Goal: Task Accomplishment & Management: Manage account settings

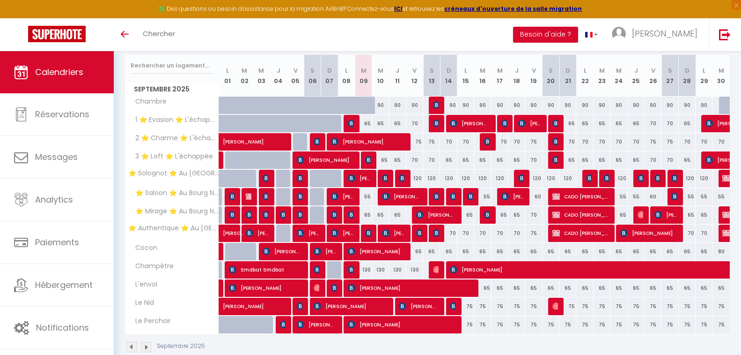
drag, startPoint x: 374, startPoint y: 41, endPoint x: 361, endPoint y: 40, distance: 13.1
click at [361, 40] on div "Toggle menubar Chercher BUTTON Besoin d'aide ? [PERSON_NAME] Équipe" at bounding box center [401, 34] width 666 height 33
drag, startPoint x: 373, startPoint y: 42, endPoint x: 359, endPoint y: 42, distance: 13.6
click at [359, 42] on div "Toggle menubar Chercher BUTTON Besoin d'aide ? [PERSON_NAME] Équipe" at bounding box center [401, 34] width 666 height 33
click at [368, 124] on div "65" at bounding box center [363, 123] width 17 height 17
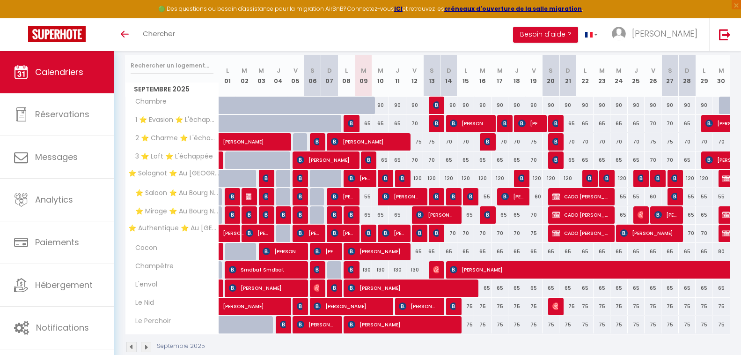
type input "65"
type input "[DATE]"
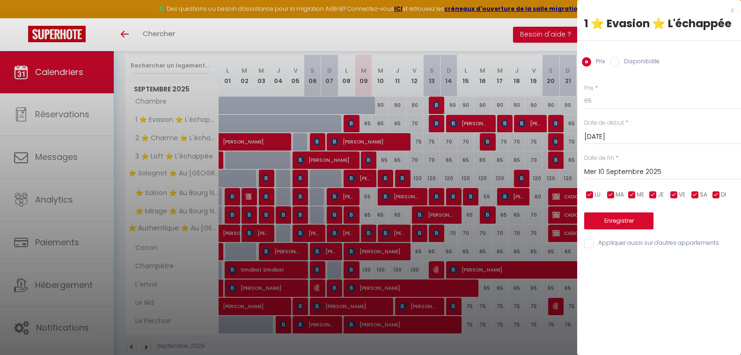
click at [640, 176] on input "Mer 10 Septembre 2025" at bounding box center [662, 172] width 157 height 12
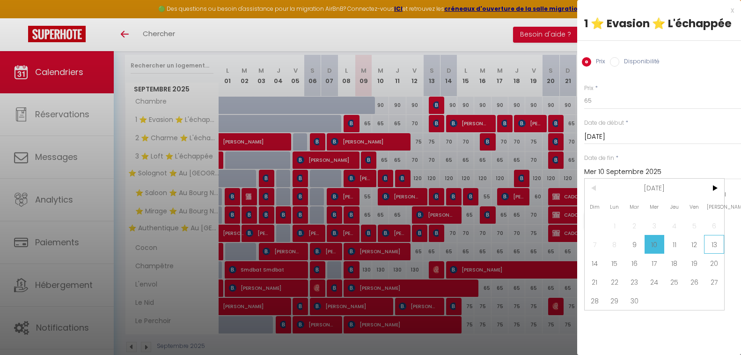
click at [708, 247] on span "13" at bounding box center [714, 244] width 20 height 19
type input "Sam 13 Septembre 2025"
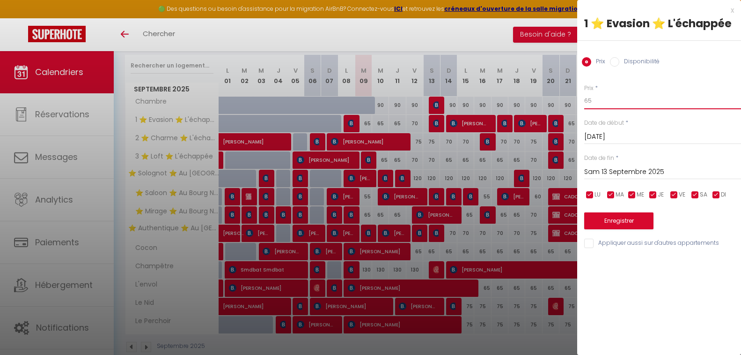
click at [625, 99] on input "65" at bounding box center [662, 100] width 157 height 17
type input "60"
click at [621, 222] on button "Enregistrer" at bounding box center [618, 220] width 69 height 17
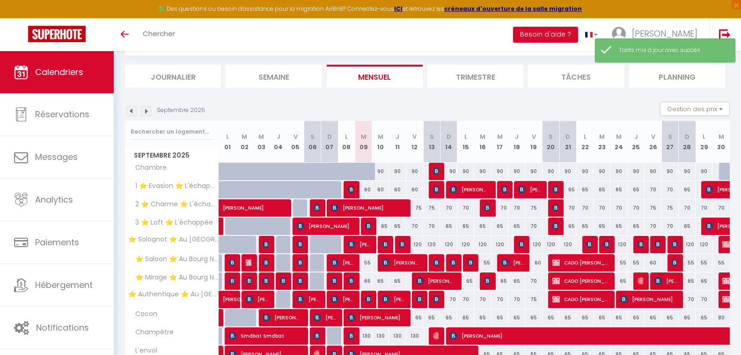
scroll to position [117, 0]
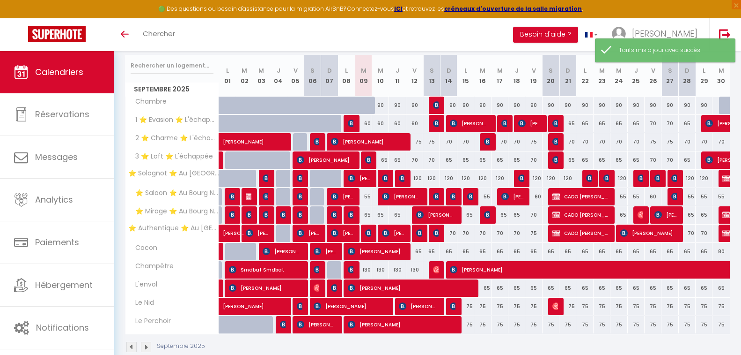
drag, startPoint x: 377, startPoint y: 40, endPoint x: 370, endPoint y: 42, distance: 7.4
click at [370, 42] on div "Toggle menubar Chercher BUTTON Besoin d'aide ? [PERSON_NAME] Équipe" at bounding box center [401, 34] width 666 height 33
